Goal: Find specific page/section: Find specific page/section

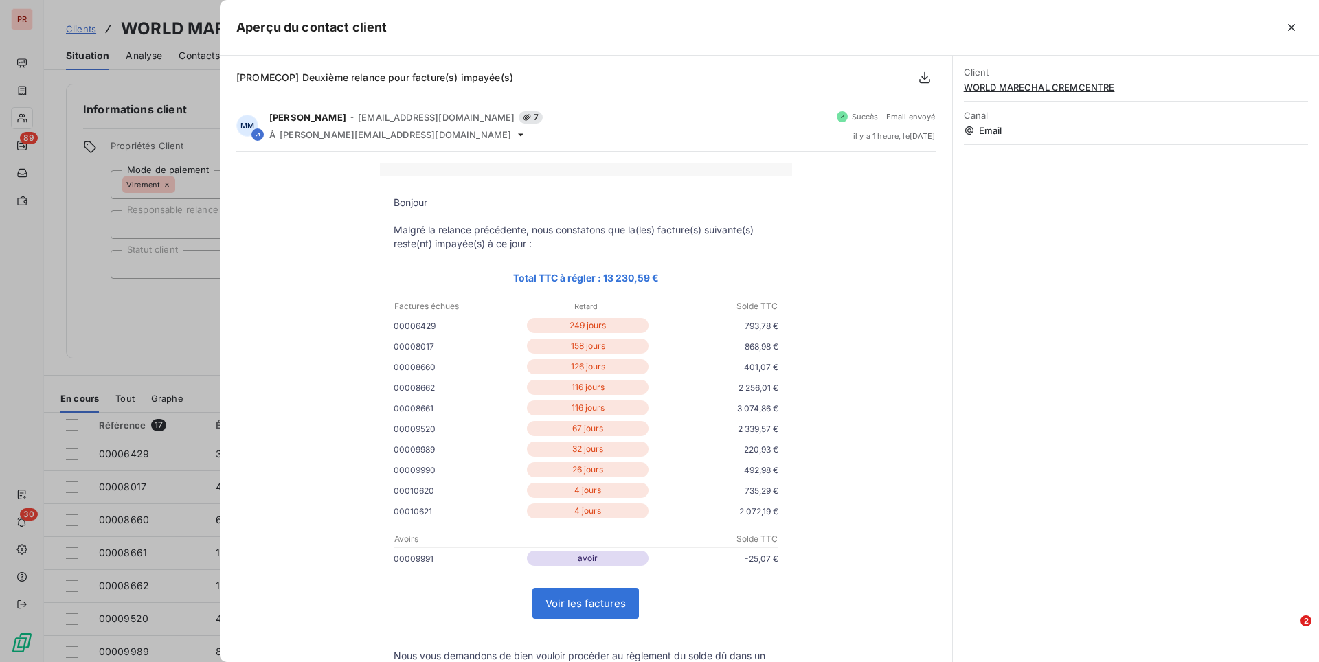
click at [122, 130] on div at bounding box center [659, 331] width 1319 height 662
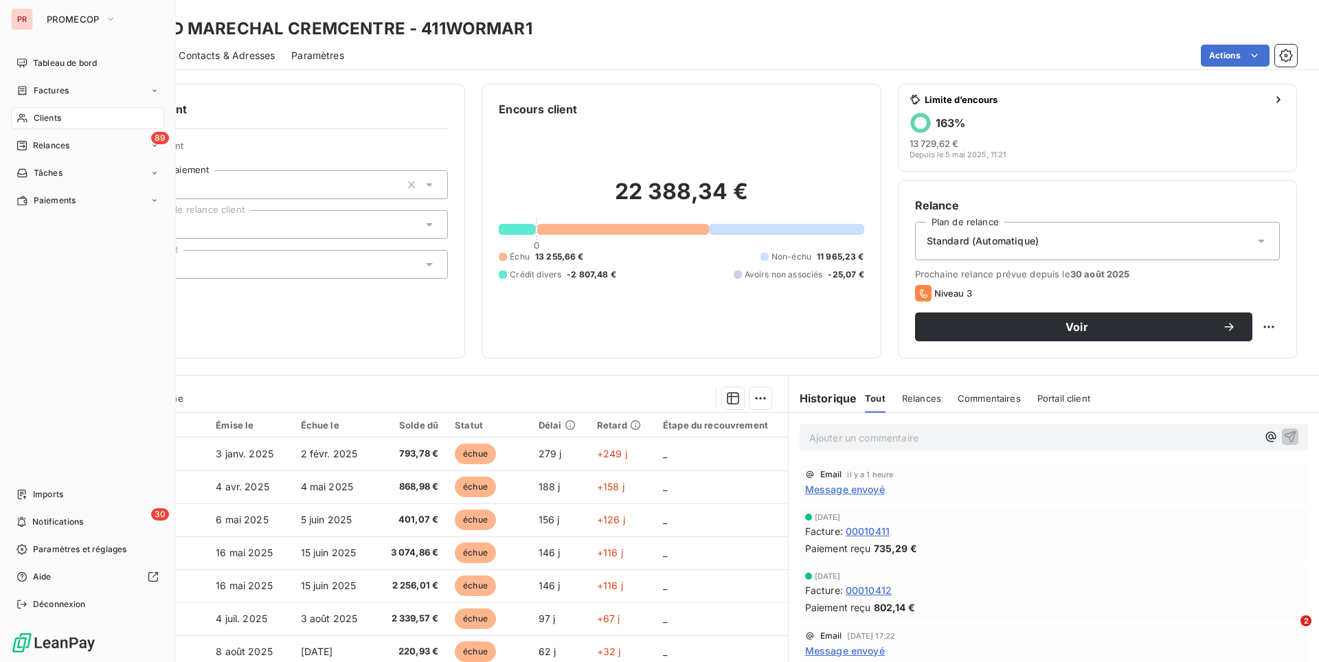
click at [64, 117] on div "Clients" at bounding box center [87, 118] width 153 height 22
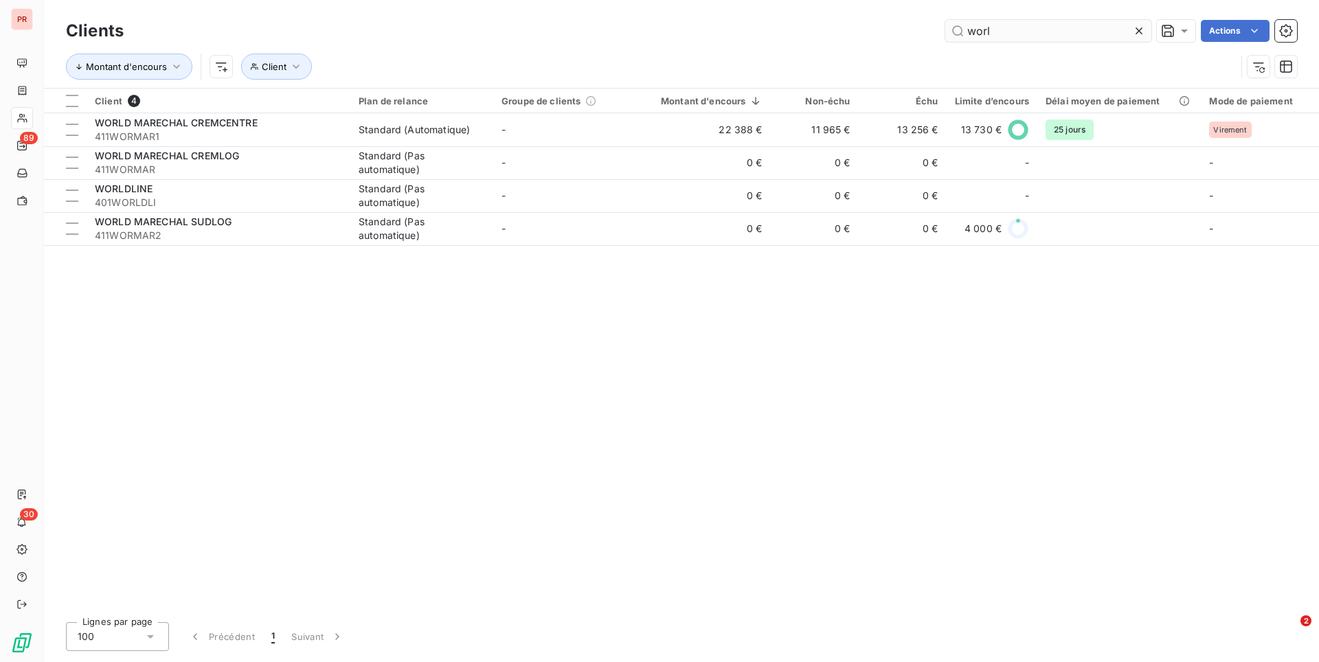
click at [1009, 32] on input "worl" at bounding box center [1048, 31] width 206 height 22
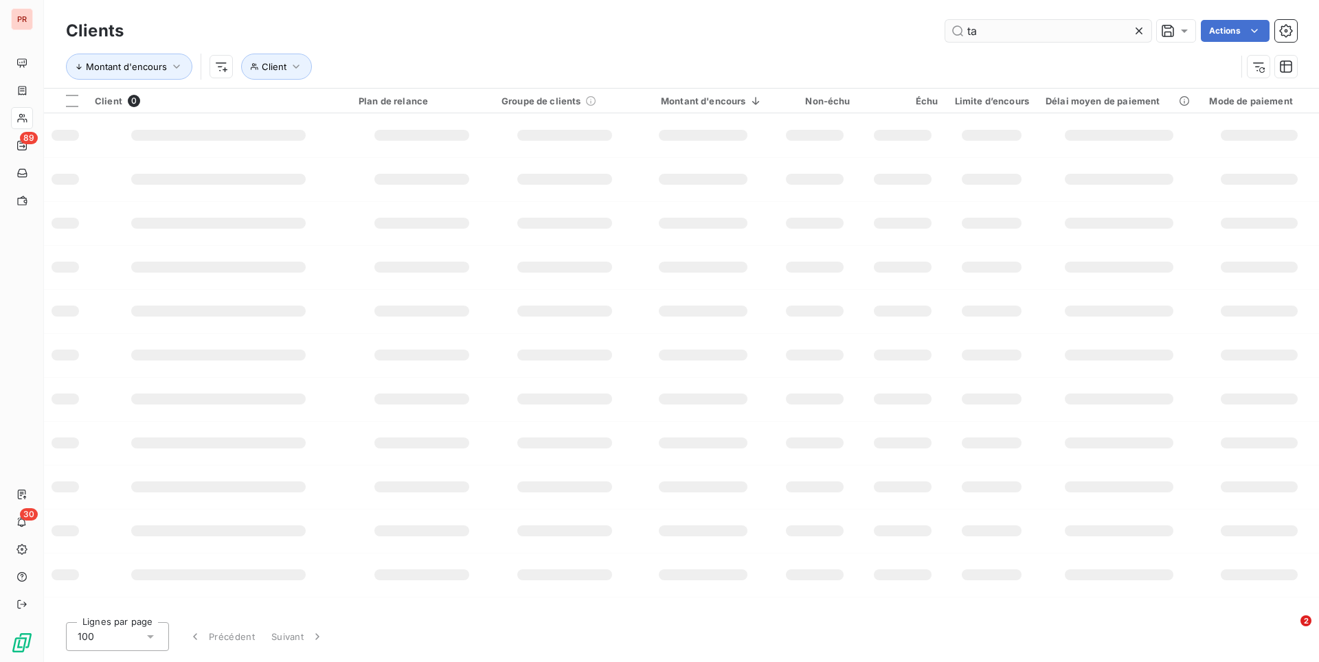
type input "t"
type input "v"
type input "b"
type input "t"
type input "b"
